Goal: Task Accomplishment & Management: Manage account settings

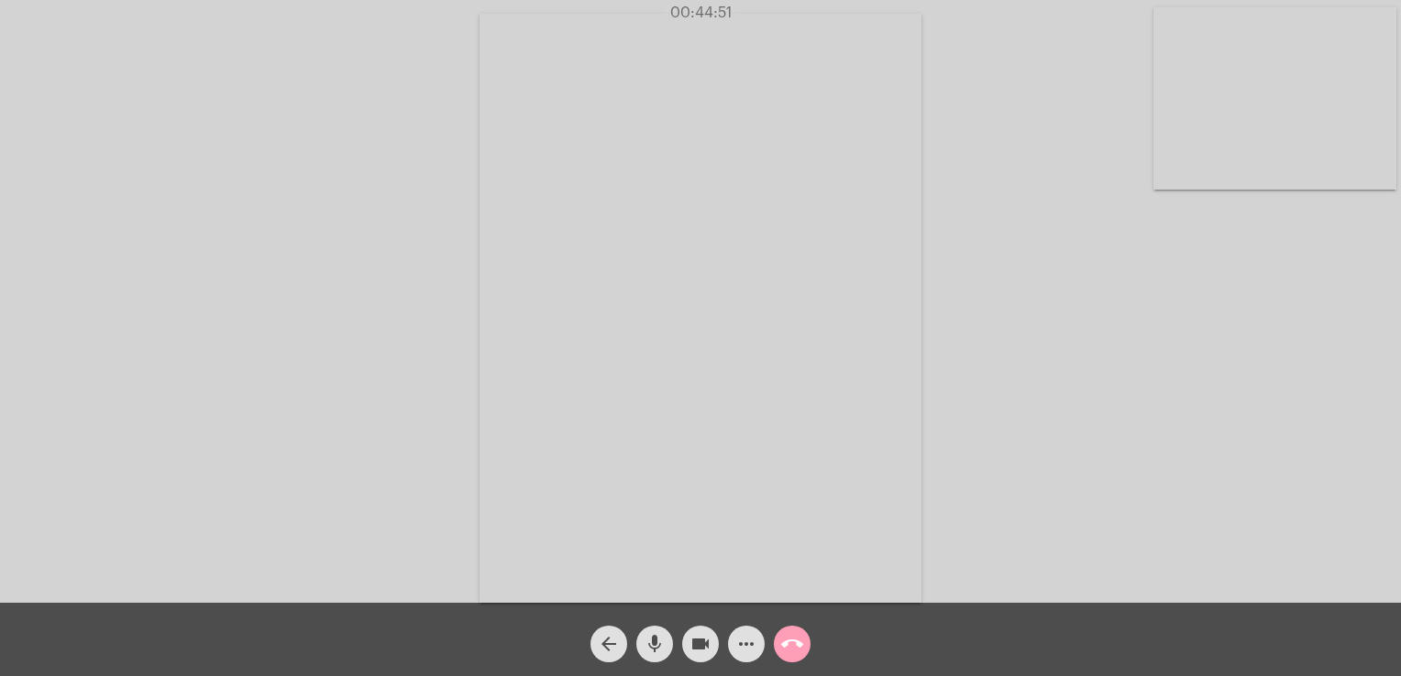
click at [795, 648] on mat-icon "call_end" at bounding box center [792, 644] width 22 height 22
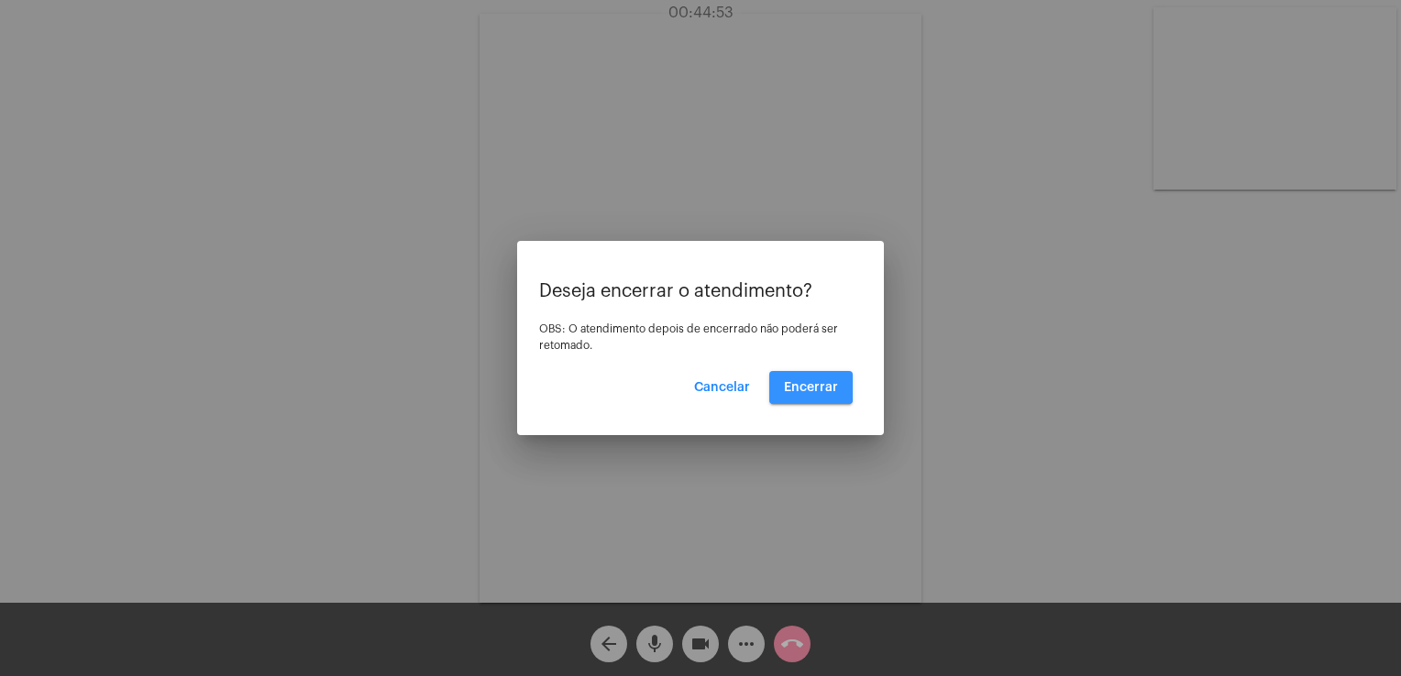
click at [795, 376] on button "Encerrar" at bounding box center [810, 387] width 83 height 33
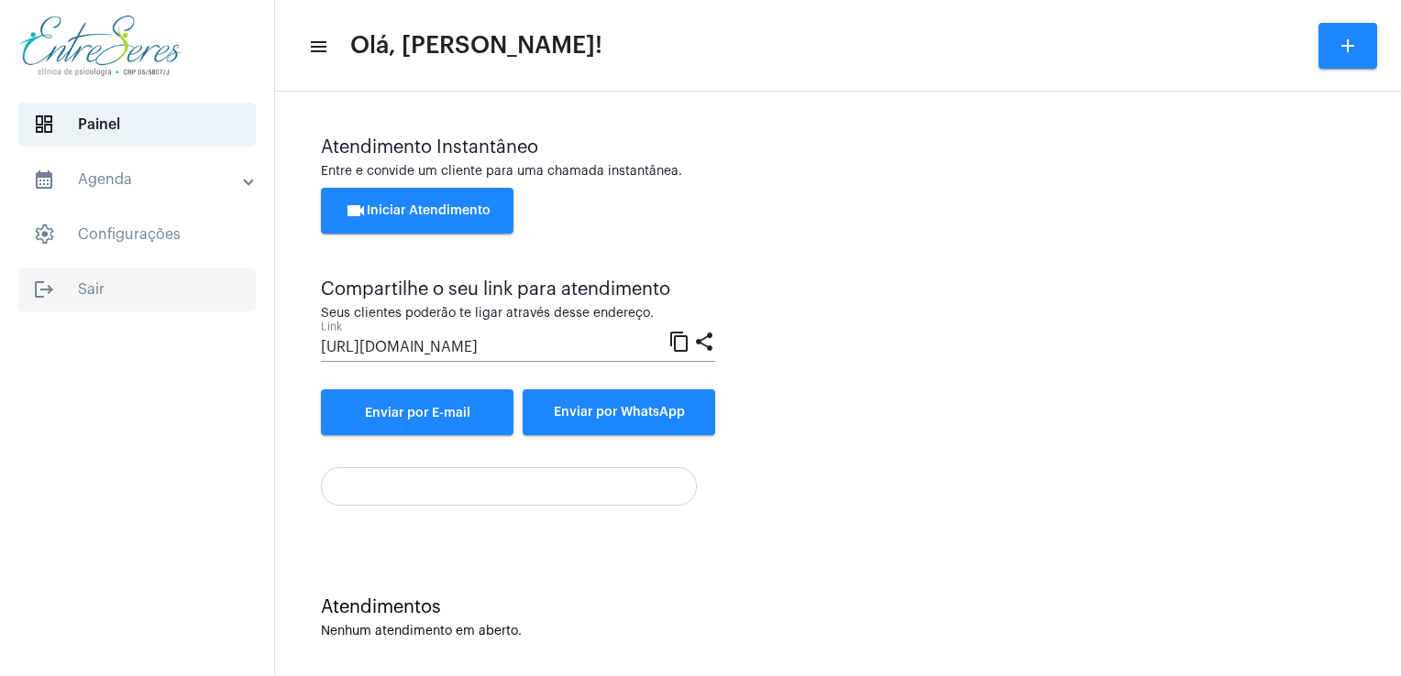
click at [126, 294] on span "logout Sair" at bounding box center [136, 290] width 237 height 44
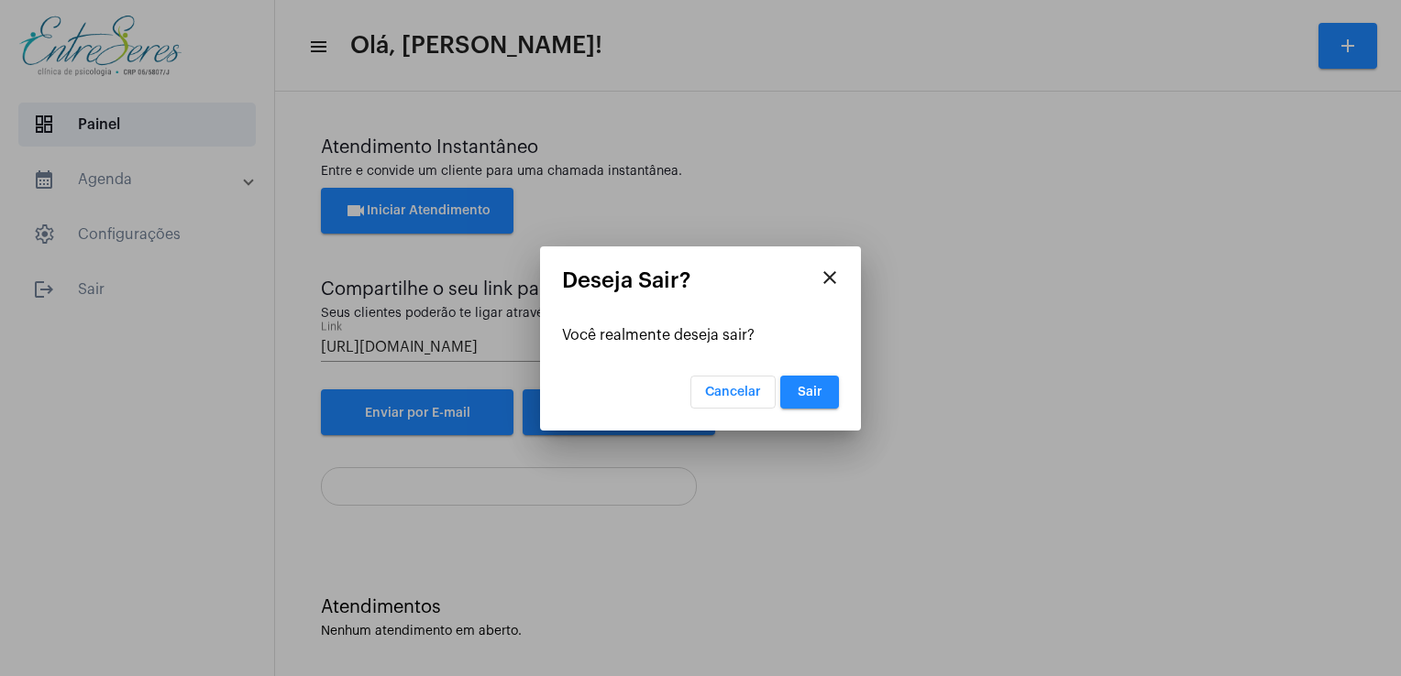
click at [842, 391] on mat-dialog-container "close Deseja Sair? Você realmente deseja sair? Cancelar Sair" at bounding box center [700, 339] width 321 height 184
click at [829, 392] on button "Sair" at bounding box center [809, 392] width 59 height 33
